Goal: Information Seeking & Learning: Find specific page/section

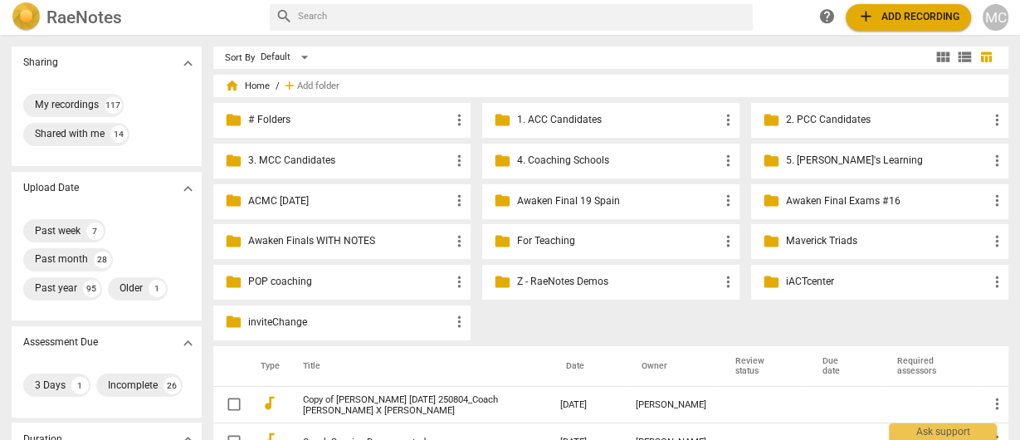
click at [349, 12] on input "text" at bounding box center [522, 17] width 449 height 23
type input "a"
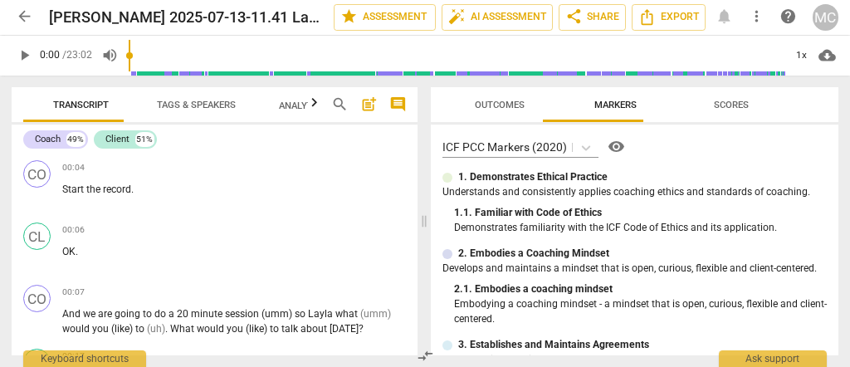
click at [18, 51] on span "play_arrow" at bounding box center [24, 55] width 17 height 17
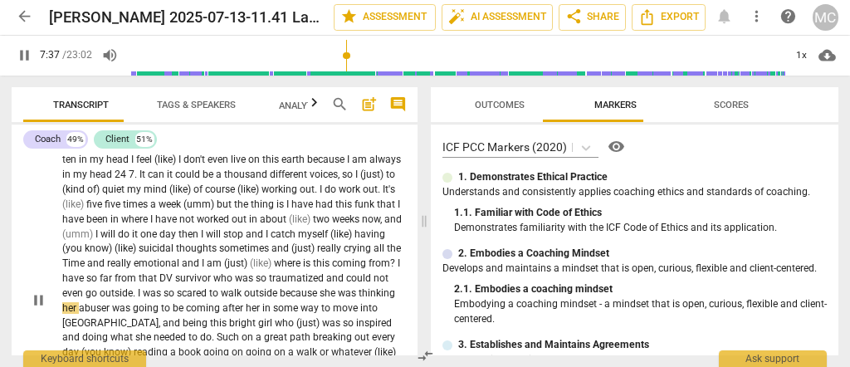
scroll to position [2441, 0]
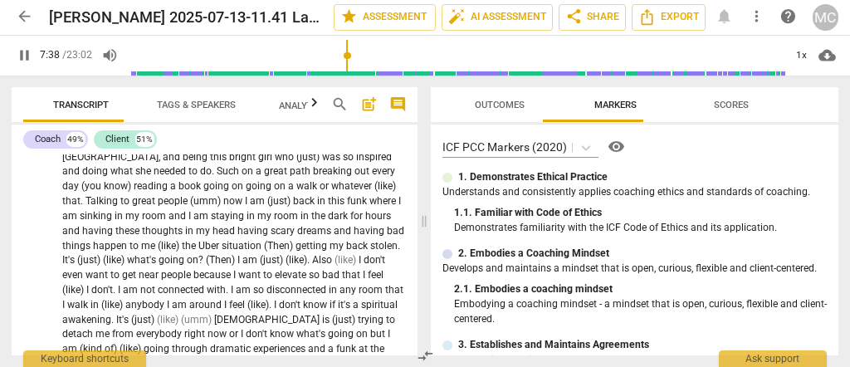
click at [24, 57] on span "pause" at bounding box center [24, 55] width 17 height 17
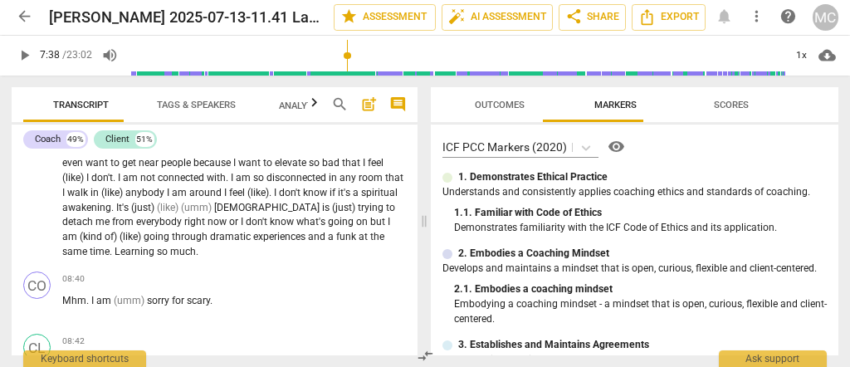
scroll to position [2569, 0]
click at [25, 56] on span "play_arrow" at bounding box center [24, 55] width 17 height 17
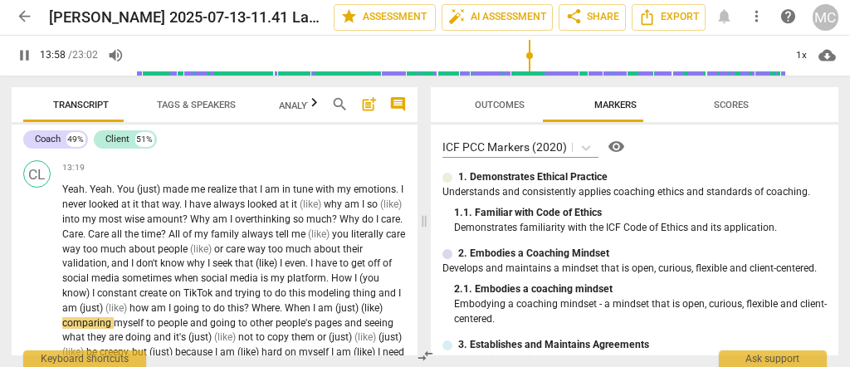
scroll to position [4643, 0]
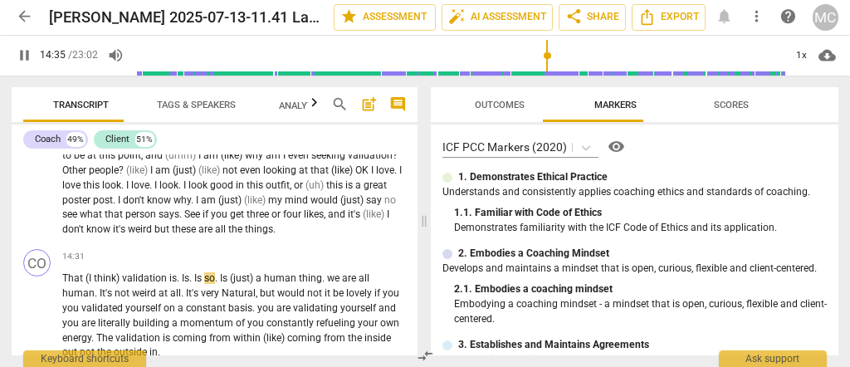
click at [27, 59] on span "pause" at bounding box center [24, 55] width 17 height 17
type input "876"
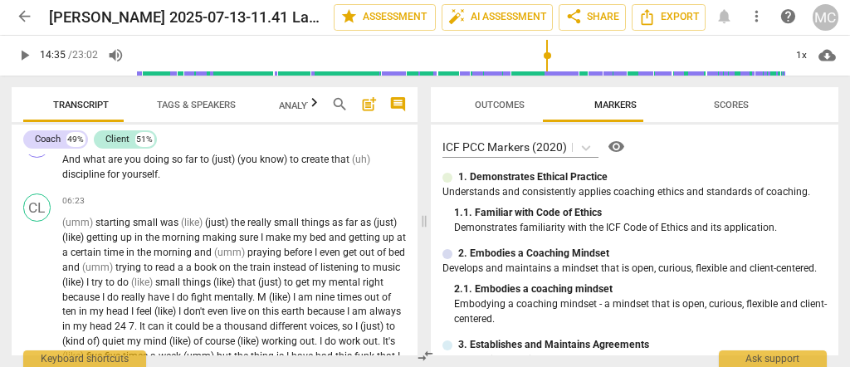
scroll to position [1781, 0]
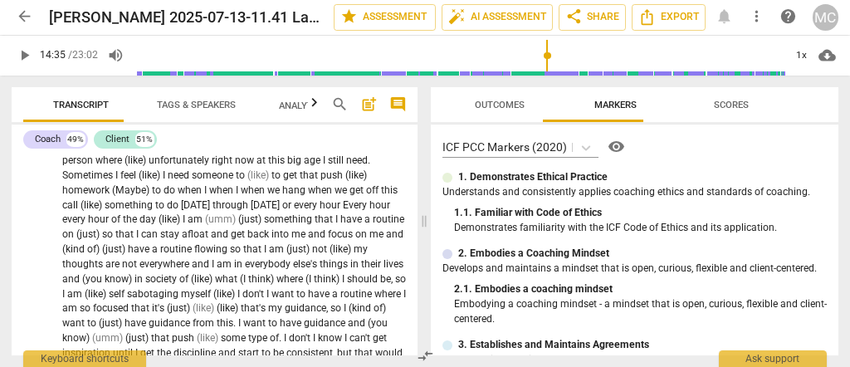
click at [28, 12] on span "arrow_back" at bounding box center [24, 16] width 17 height 17
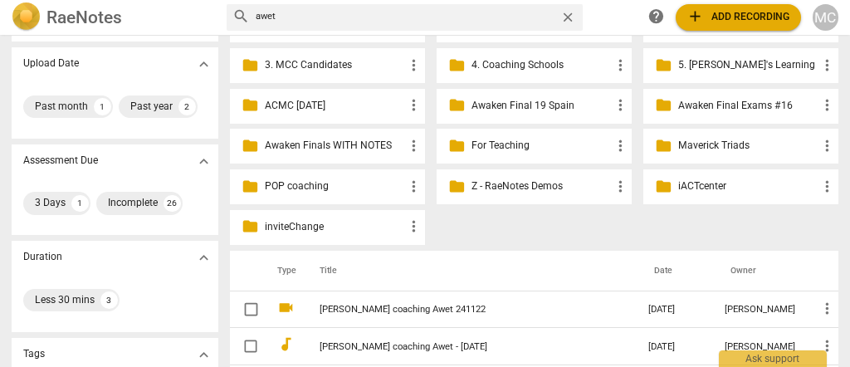
scroll to position [104, 0]
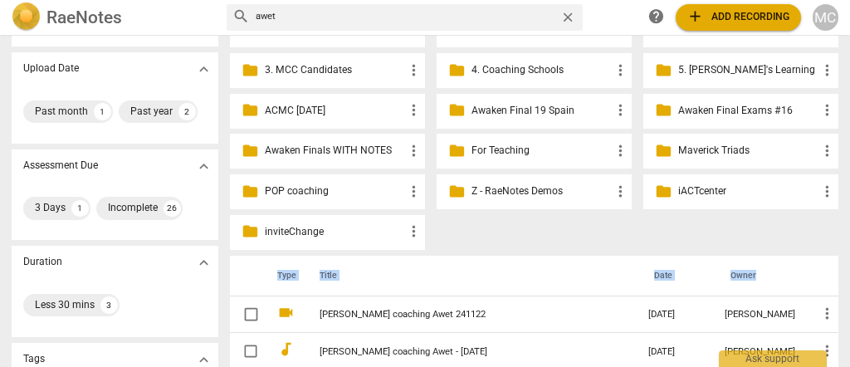
drag, startPoint x: 267, startPoint y: 270, endPoint x: 751, endPoint y: 271, distance: 484.0
click at [751, 271] on tr "Type Title Date Owner" at bounding box center [534, 276] width 608 height 41
click at [481, 282] on th "Title" at bounding box center [469, 276] width 335 height 41
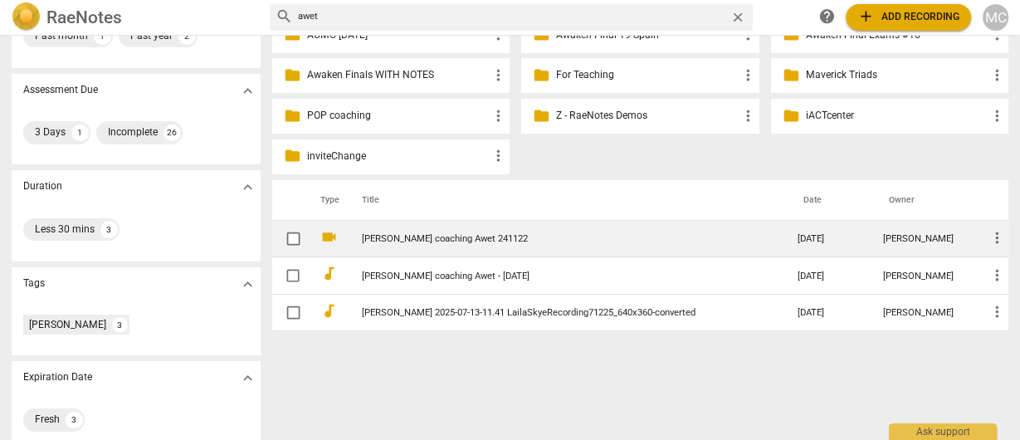
scroll to position [191, 0]
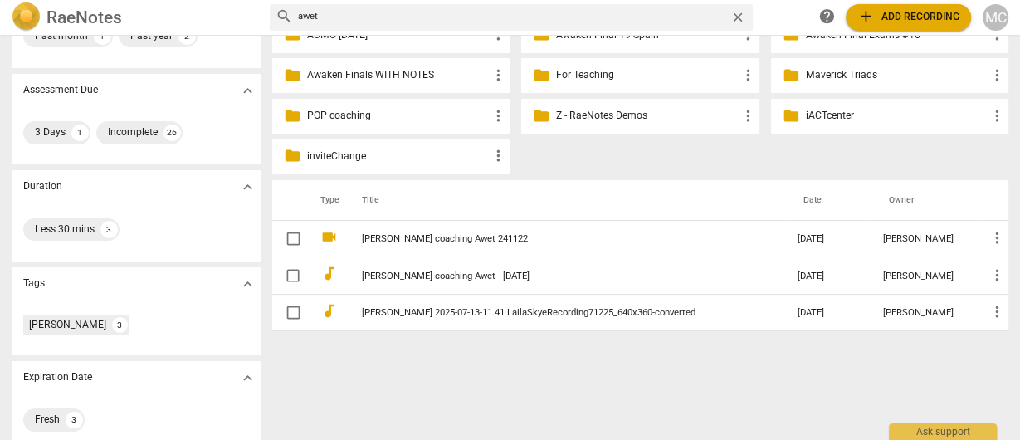
click at [732, 18] on span "close" at bounding box center [738, 17] width 15 height 15
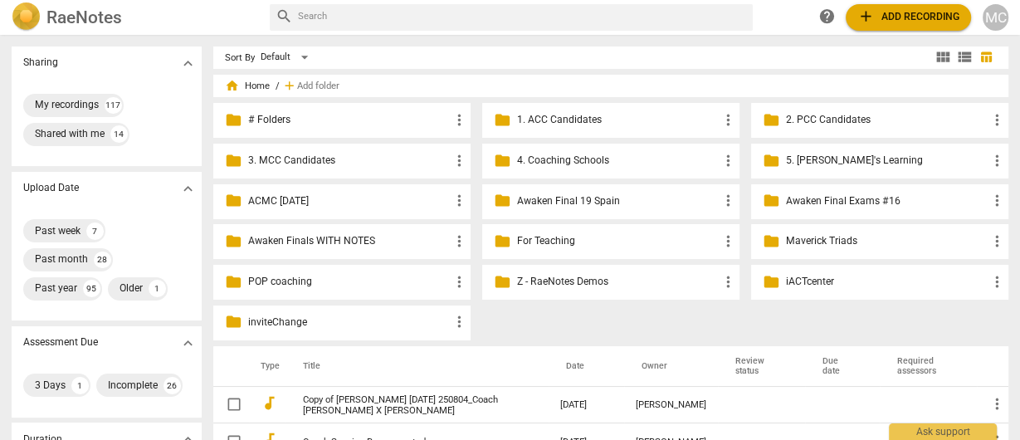
type input "awet"
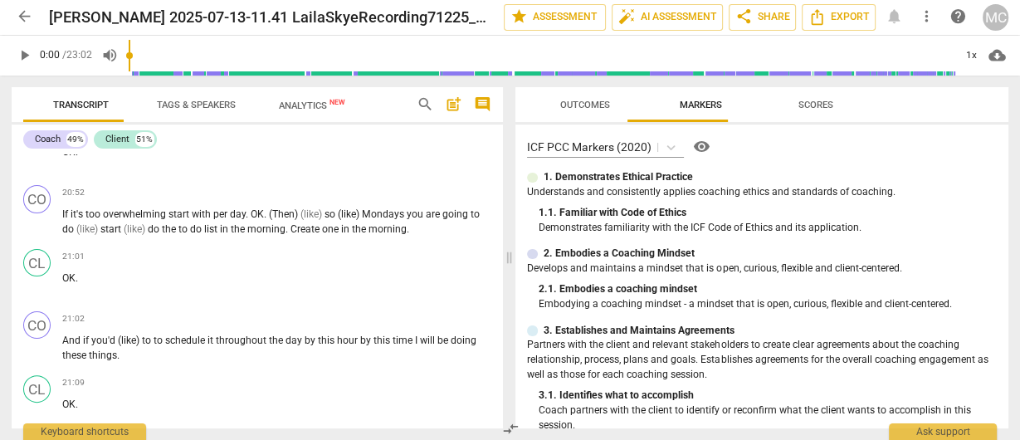
scroll to position [4402, 0]
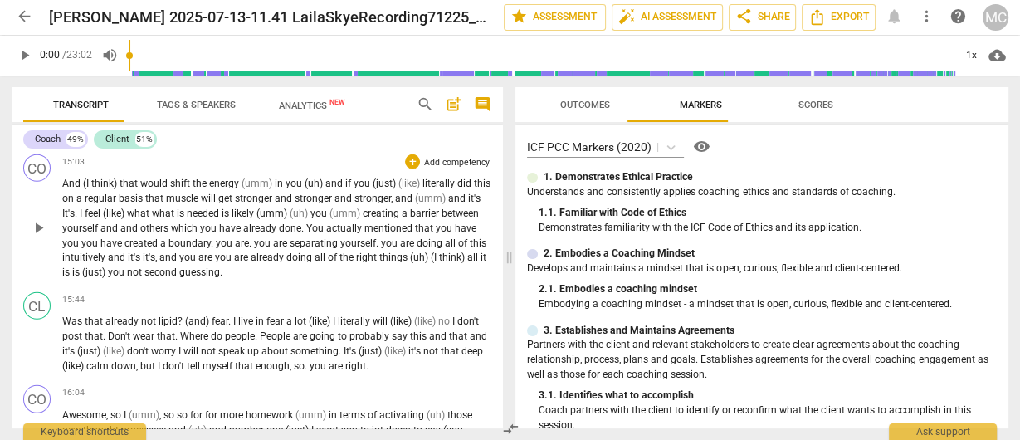
drag, startPoint x: 31, startPoint y: 247, endPoint x: 201, endPoint y: 222, distance: 172.0
click at [201, 222] on p "And (I think) that would shift the energy (umm) in you (uh) and if you (just) (…" at bounding box center [276, 229] width 429 height 104
drag, startPoint x: 39, startPoint y: 276, endPoint x: 90, endPoint y: 330, distance: 74.6
click at [88, 339] on span "that" at bounding box center [94, 336] width 18 height 12
click at [69, 320] on span "Was" at bounding box center [73, 321] width 22 height 12
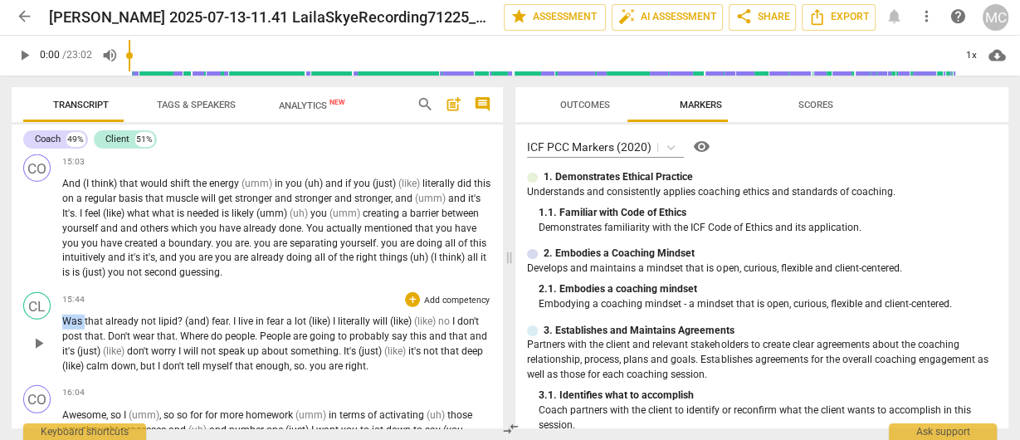
click at [69, 320] on span "Was" at bounding box center [73, 321] width 22 height 12
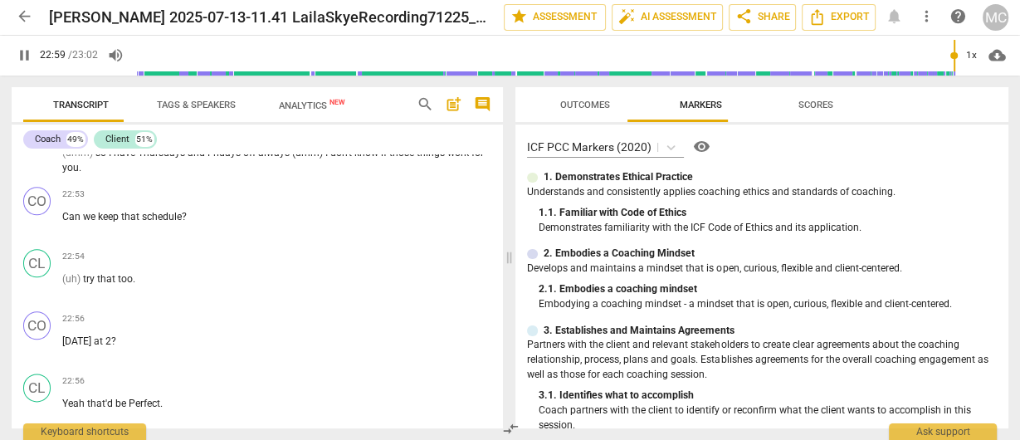
scroll to position [7990, 0]
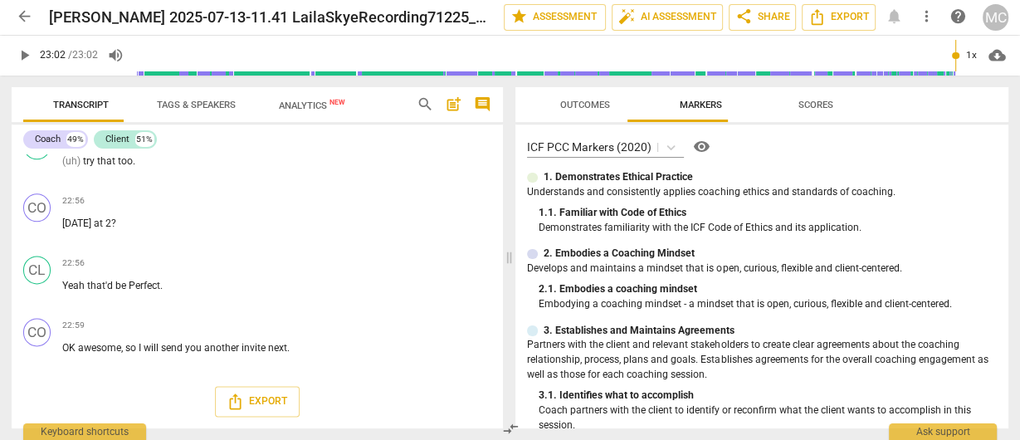
type input "1382"
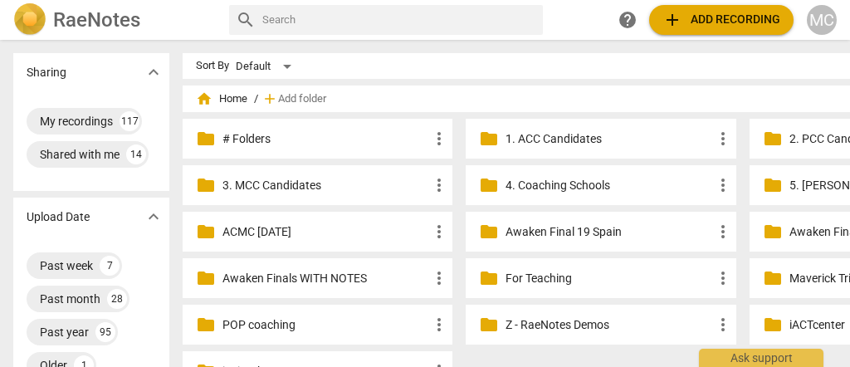
scroll to position [332, 0]
